Goal: Task Accomplishment & Management: Complete application form

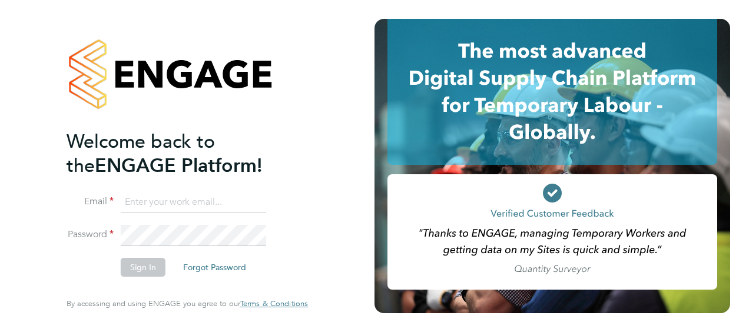
type input "[PERSON_NAME][EMAIL_ADDRESS][PERSON_NAME][DOMAIN_NAME]"
click at [140, 268] on button "Sign In" at bounding box center [143, 267] width 45 height 19
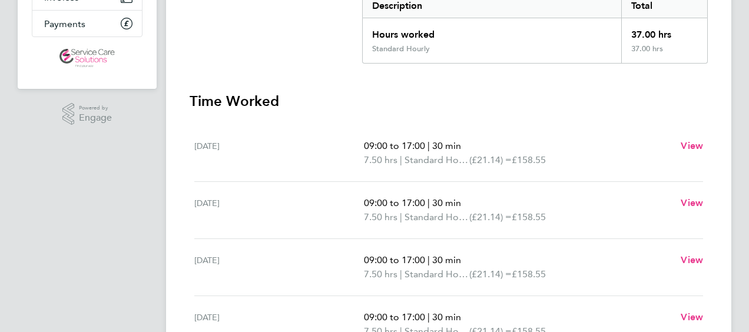
scroll to position [124, 0]
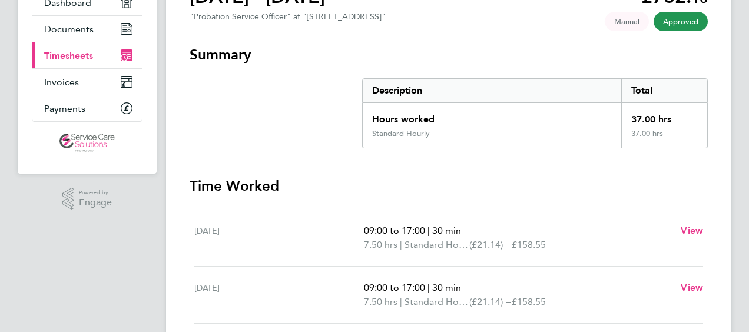
click at [66, 55] on span "Timesheets" at bounding box center [68, 55] width 49 height 11
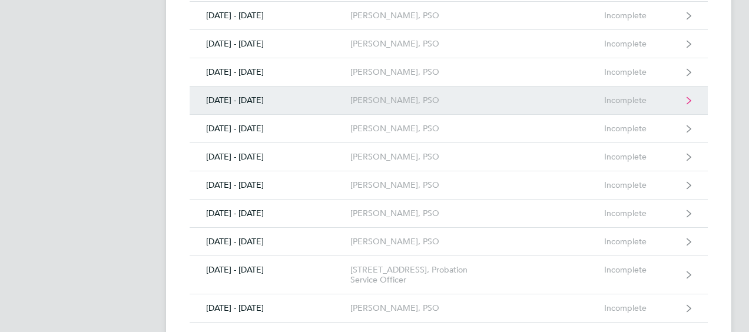
scroll to position [1413, 0]
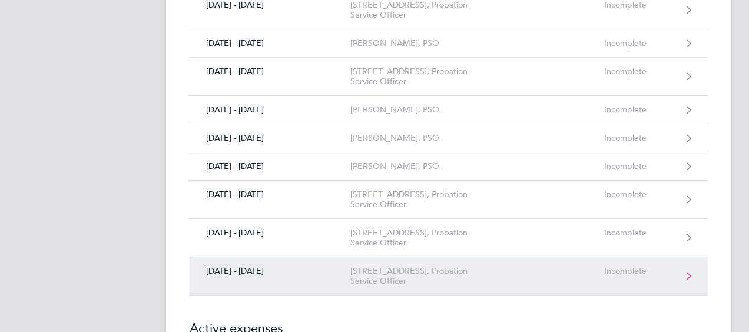
click at [390, 266] on div "[STREET_ADDRESS], Probation Service Officer" at bounding box center [417, 276] width 135 height 20
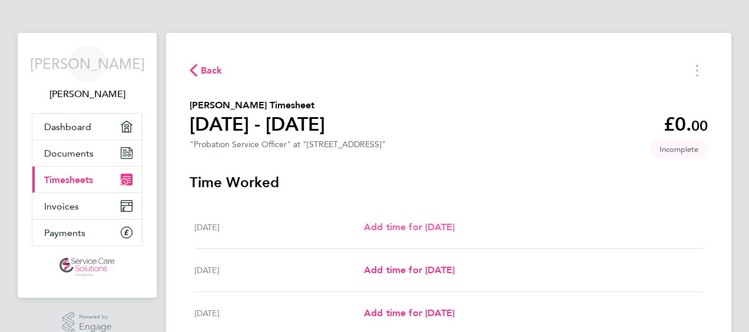
click at [415, 231] on span "Add time for [DATE]" at bounding box center [409, 226] width 91 height 11
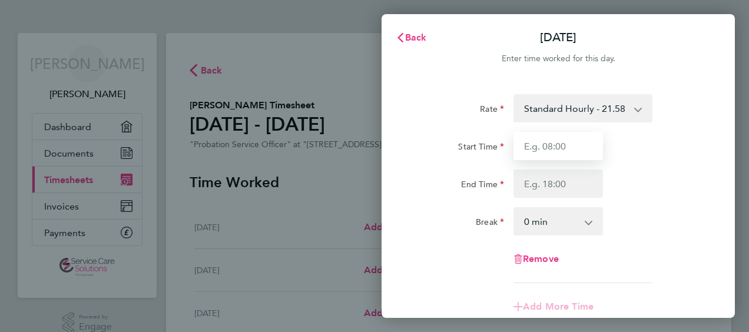
click at [556, 147] on input "Start Time" at bounding box center [557, 146] width 89 height 28
type input "09:00"
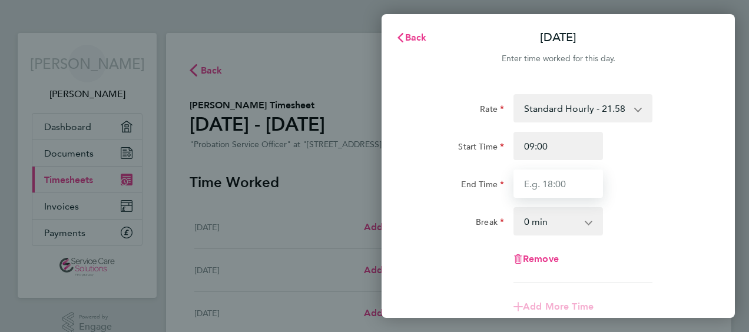
type input "17:00"
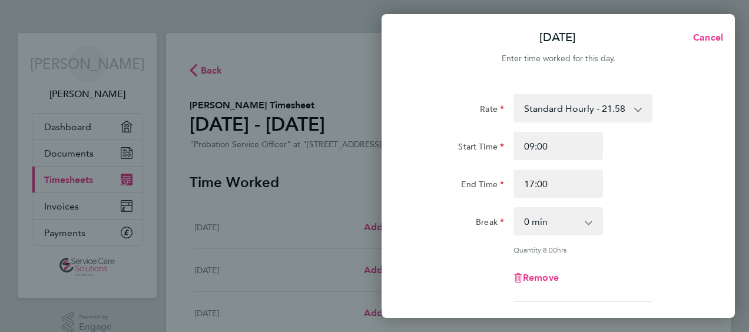
click at [582, 217] on select "0 min 15 min 30 min 45 min 60 min 75 min 90 min" at bounding box center [550, 221] width 73 height 26
select select "30"
click at [514, 208] on select "0 min 15 min 30 min 45 min 60 min 75 min 90 min" at bounding box center [550, 221] width 73 height 26
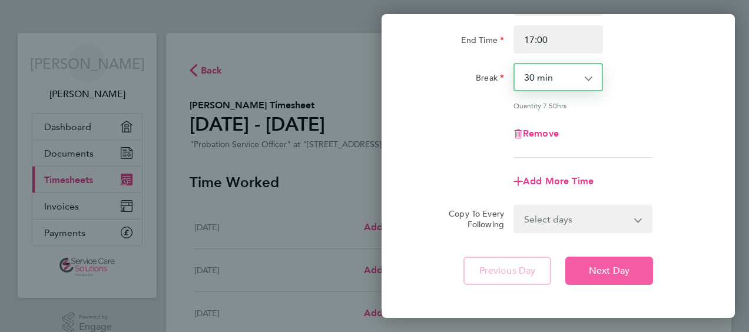
scroll to position [200, 0]
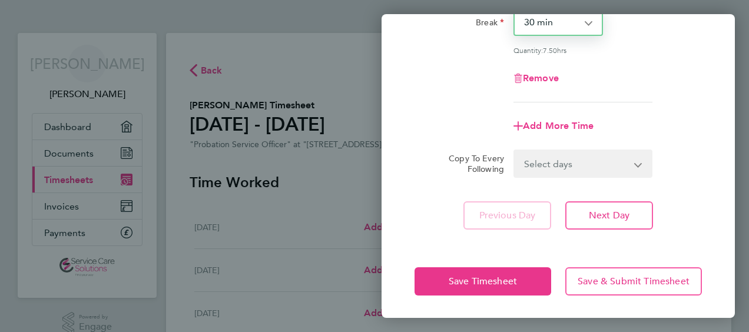
click at [603, 165] on select "Select days Day Weekday (Mon-Fri) Weekend (Sat-Sun) [DATE] [DATE] [DATE] [DATE]…" at bounding box center [576, 164] width 124 height 26
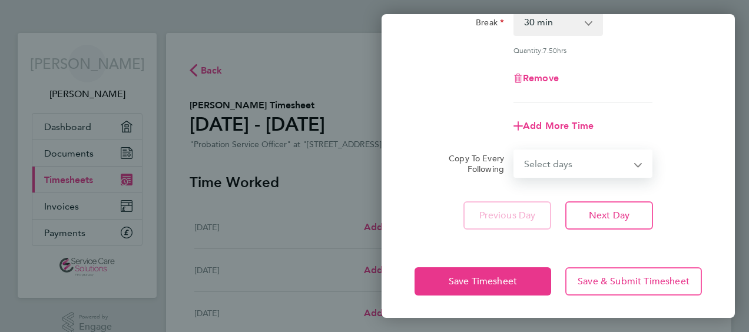
select select "WEEKDAY"
click at [514, 151] on select "Select days Day Weekday (Mon-Fri) Weekend (Sat-Sun) [DATE] [DATE] [DATE] [DATE]…" at bounding box center [576, 164] width 124 height 26
select select "[DATE]"
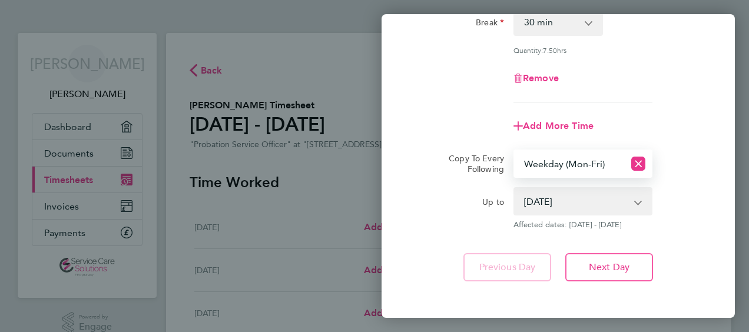
scroll to position [251, 0]
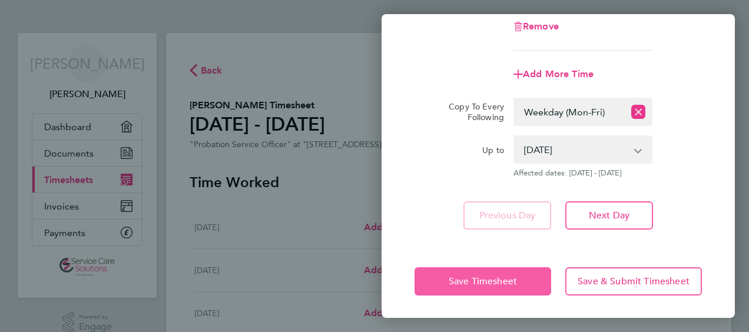
click at [473, 280] on span "Save Timesheet" at bounding box center [483, 281] width 68 height 12
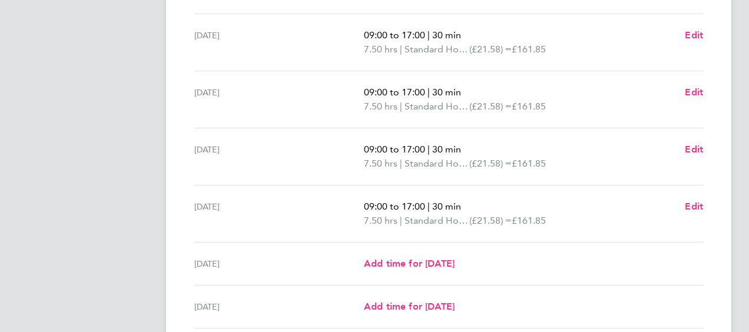
scroll to position [361, 0]
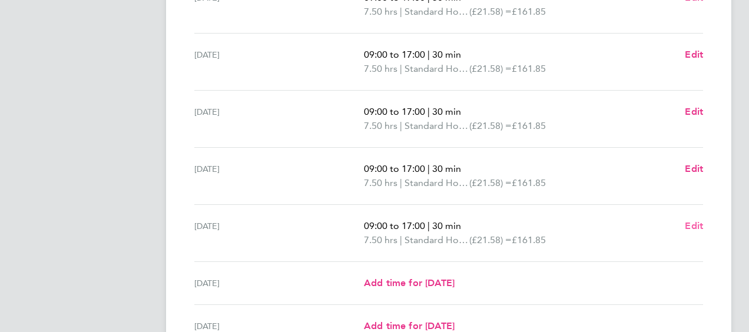
click at [692, 223] on span "Edit" at bounding box center [694, 225] width 18 height 11
select select "30"
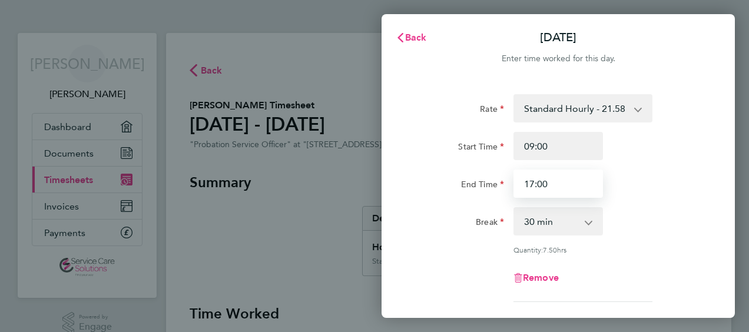
click at [532, 183] on input "17:00" at bounding box center [557, 184] width 89 height 28
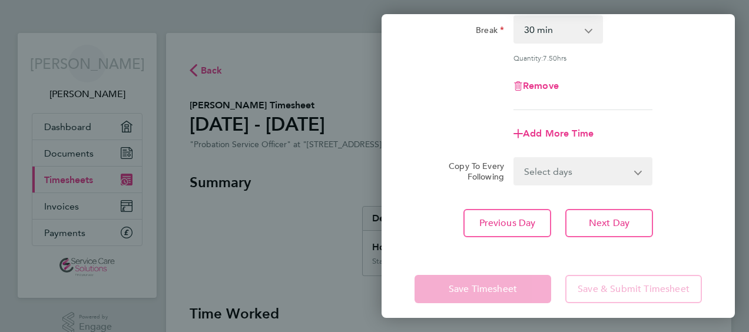
scroll to position [200, 0]
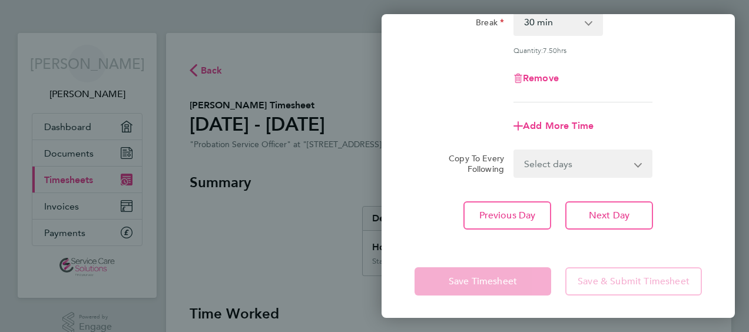
type input "16:30"
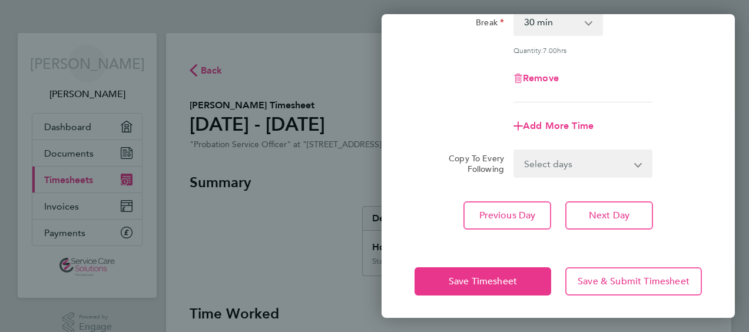
click at [650, 240] on div "Rate Standard Hourly - 21.58 Start Time 09:00 End Time 16:30 Break 0 min 15 min…" at bounding box center [557, 62] width 353 height 363
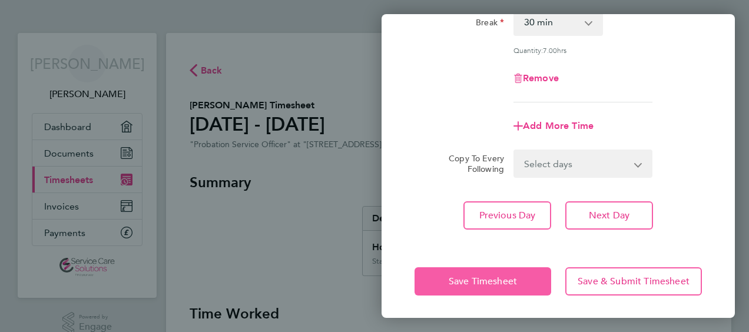
click at [473, 278] on span "Save Timesheet" at bounding box center [483, 281] width 68 height 12
